Goal: Complete application form

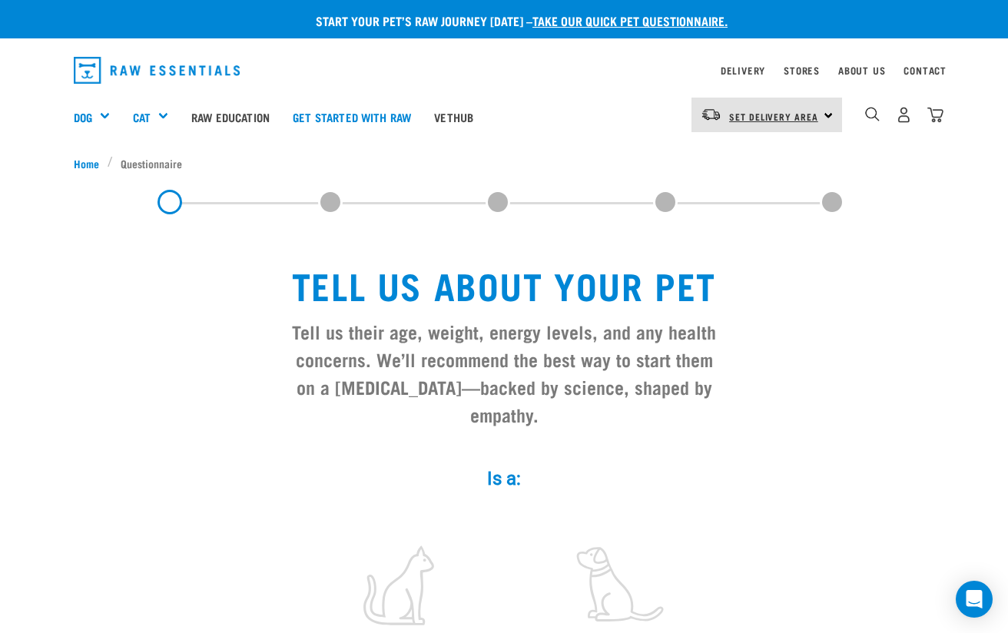
click at [812, 114] on span "Set Delivery Area" at bounding box center [773, 116] width 89 height 5
click at [780, 161] on link "[GEOGRAPHIC_DATA]" at bounding box center [766, 158] width 148 height 34
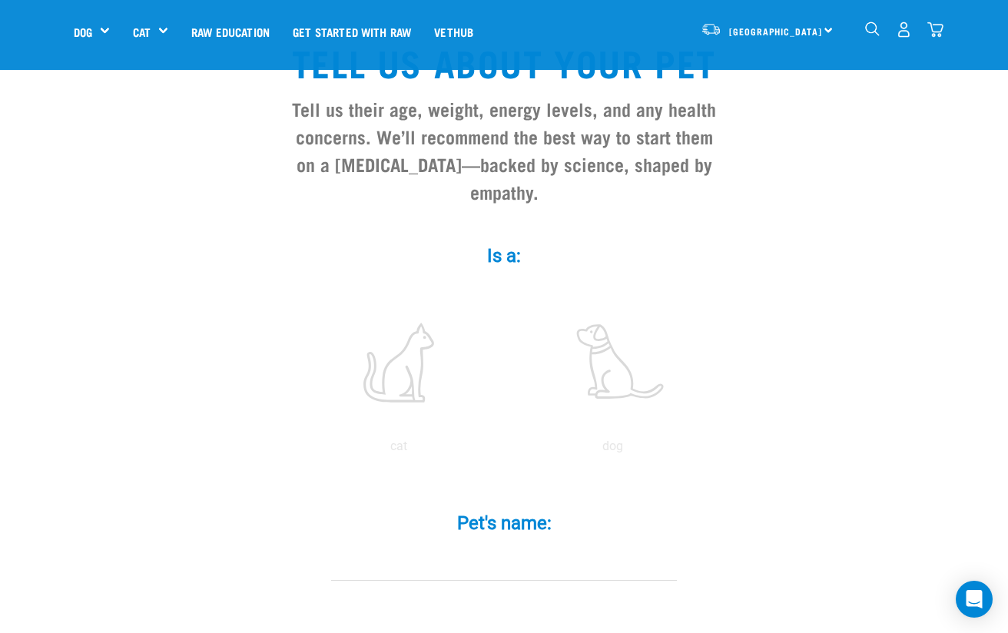
scroll to position [154, 0]
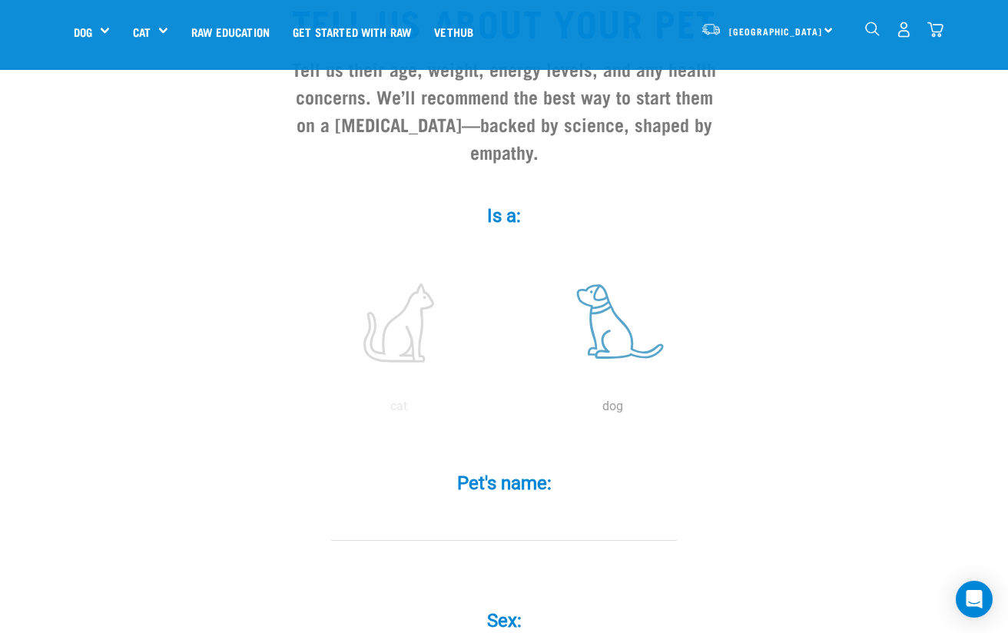
click at [620, 299] on label at bounding box center [613, 322] width 208 height 131
click at [506, 410] on input "radio" at bounding box center [506, 410] width 0 height 0
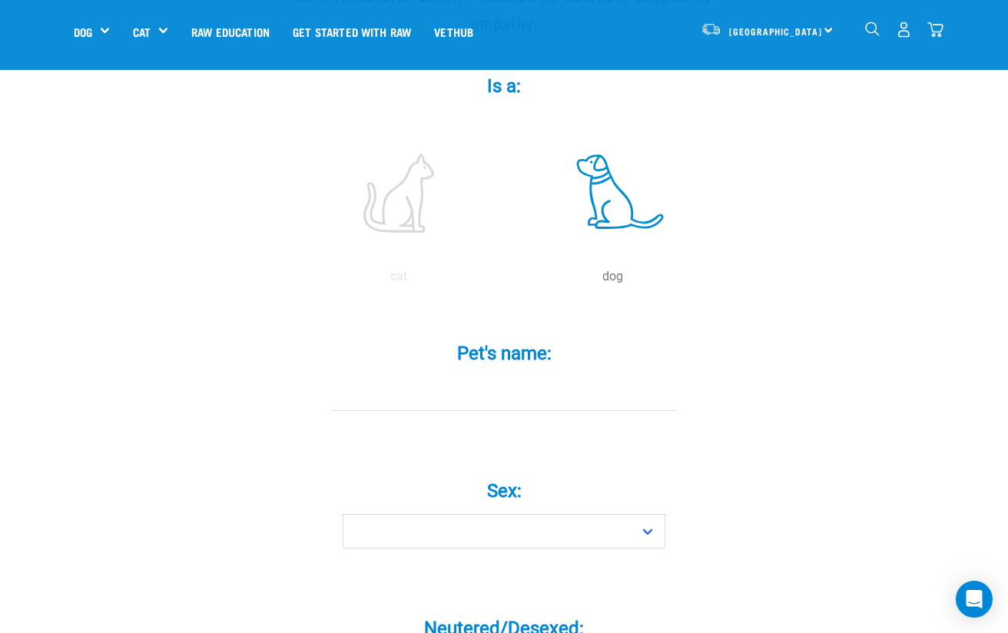
scroll to position [307, 0]
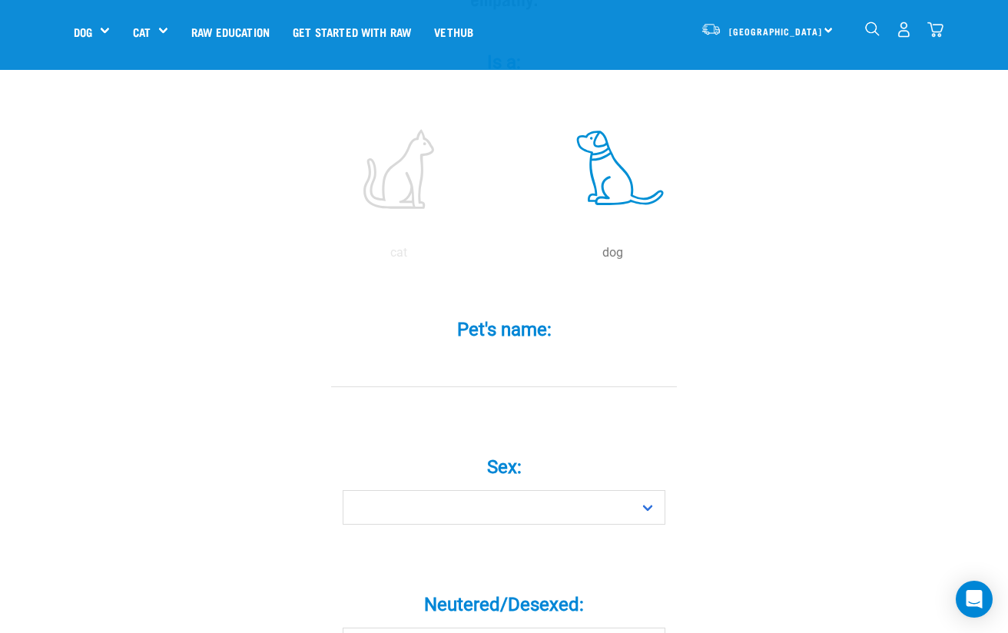
click at [548, 353] on input "Pet's name: *" at bounding box center [504, 370] width 346 height 35
type input "Zak"
click at [486, 490] on select "Boy Girl" at bounding box center [504, 507] width 323 height 35
select select "boy"
click at [343, 490] on select "Boy Girl" at bounding box center [504, 507] width 323 height 35
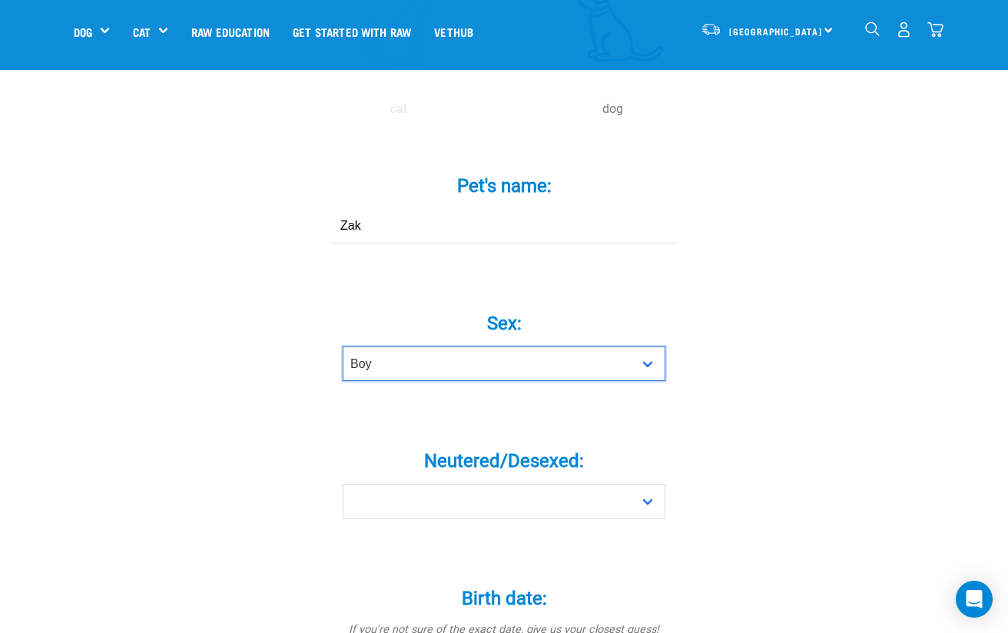
scroll to position [461, 0]
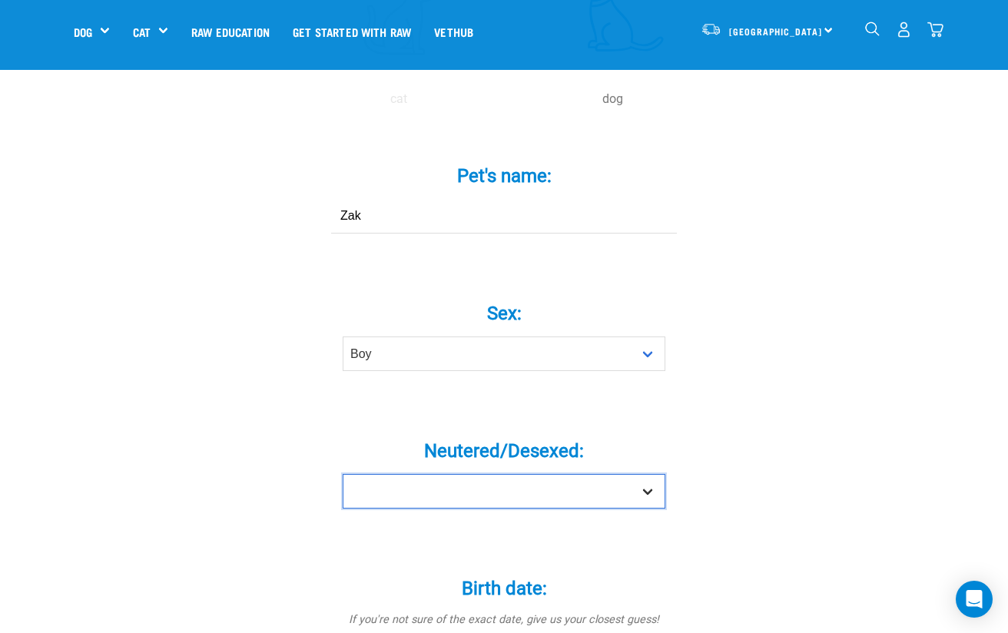
click at [516, 474] on select "Yes No" at bounding box center [504, 491] width 323 height 35
select select "yes"
click at [343, 474] on select "Yes No" at bounding box center [504, 491] width 323 height 35
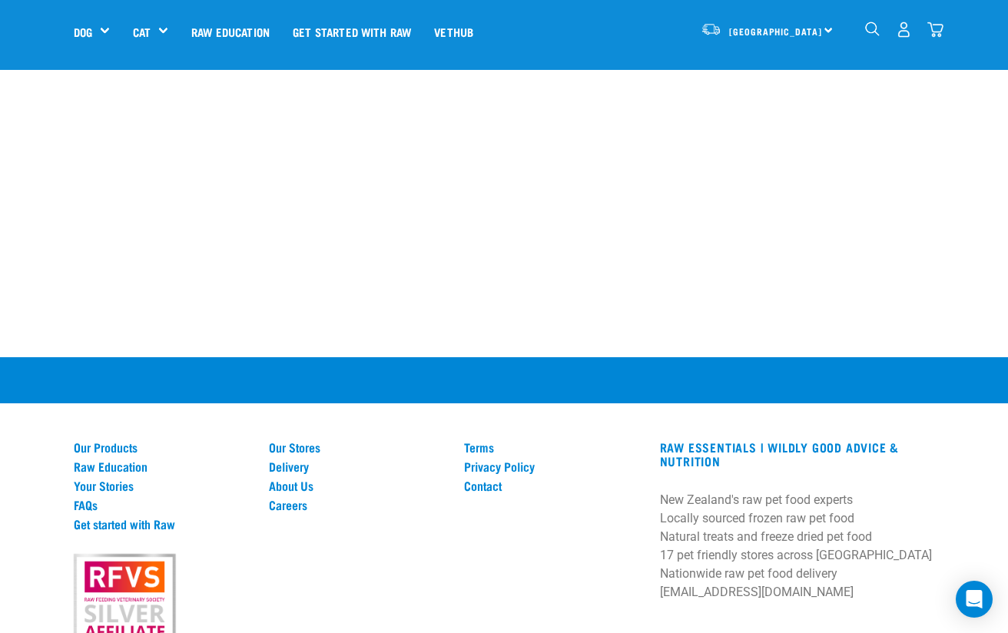
scroll to position [1998, 0]
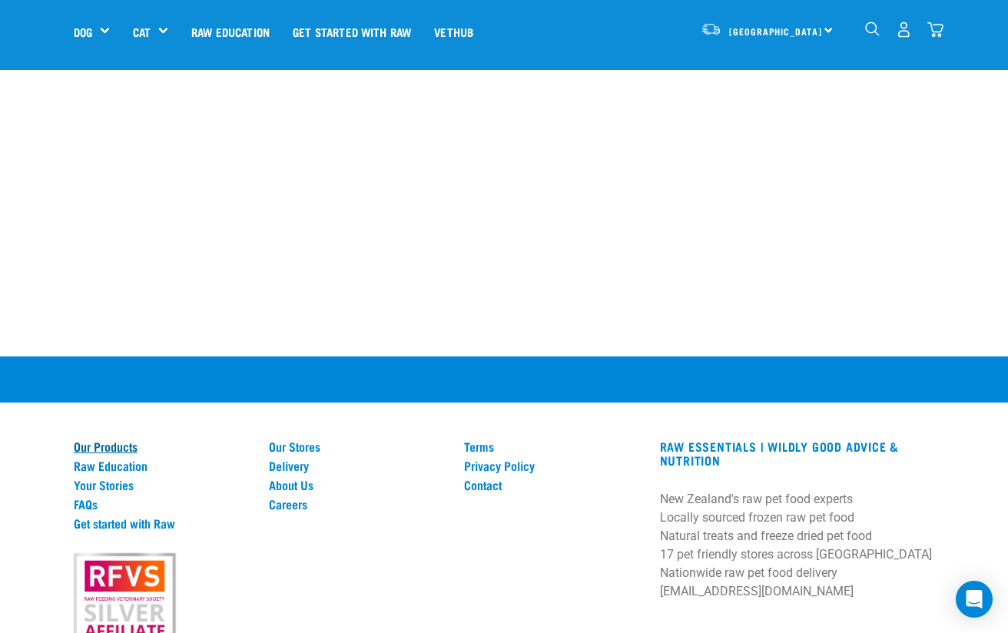
click at [122, 440] on link "Our Products" at bounding box center [162, 447] width 177 height 14
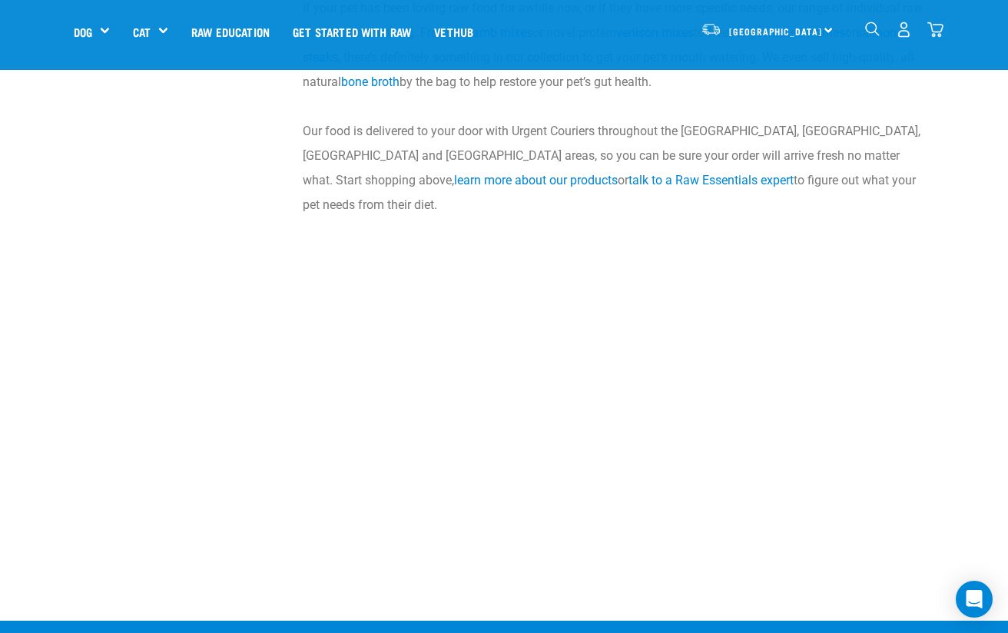
scroll to position [2844, 0]
